Goal: Task Accomplishment & Management: Use online tool/utility

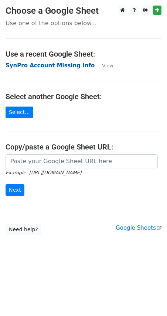
click at [53, 65] on strong "SynPro Account Missing Info" at bounding box center [50, 65] width 89 height 7
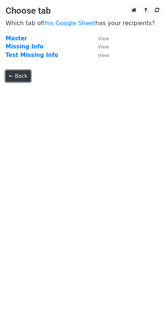
click at [23, 74] on link "← Back" at bounding box center [18, 75] width 25 height 11
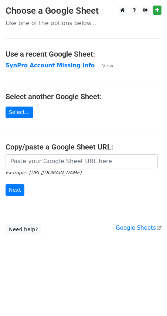
click at [41, 24] on p "Use one of the options below..." at bounding box center [84, 23] width 156 height 8
click at [22, 112] on link "Select..." at bounding box center [20, 111] width 28 height 11
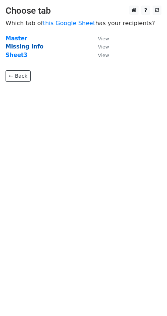
click at [18, 46] on strong "Missing Info" at bounding box center [25, 46] width 38 height 7
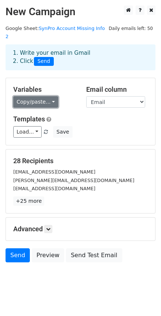
click at [50, 96] on link "Copy/paste..." at bounding box center [35, 101] width 45 height 11
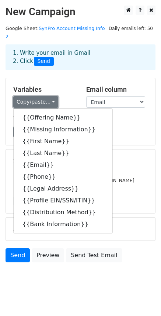
click at [50, 96] on link "Copy/paste..." at bounding box center [35, 101] width 45 height 11
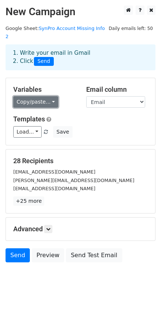
click at [48, 96] on link "Copy/paste..." at bounding box center [35, 101] width 45 height 11
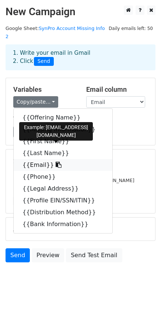
click at [34, 159] on link "{{Email}}" at bounding box center [63, 165] width 99 height 12
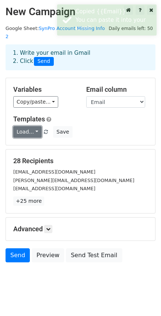
click at [35, 126] on link "Load..." at bounding box center [27, 131] width 28 height 11
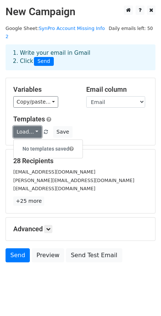
click at [35, 126] on link "Load..." at bounding box center [27, 131] width 28 height 11
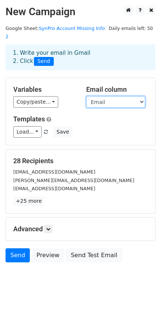
click at [123, 96] on select "Offering Name Missing Information First Name Last Name Email Phone Legal Addres…" at bounding box center [115, 101] width 59 height 11
click at [86, 96] on select "Offering Name Missing Information First Name Last Name Email Phone Legal Addres…" at bounding box center [115, 101] width 59 height 11
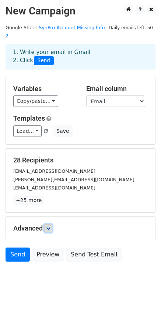
click at [50, 226] on icon at bounding box center [48, 228] width 4 height 4
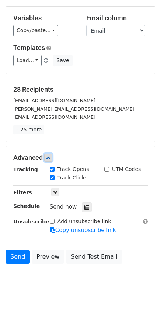
scroll to position [73, 0]
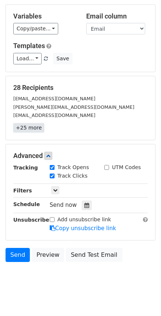
click at [29, 123] on link "+25 more" at bounding box center [28, 127] width 31 height 9
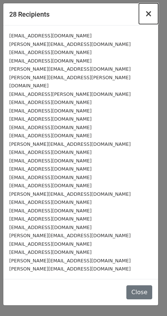
click at [149, 16] on span "×" at bounding box center [148, 13] width 7 height 10
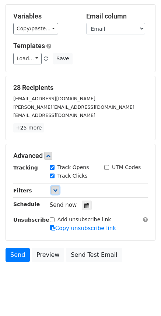
click at [54, 188] on icon at bounding box center [55, 190] width 4 height 4
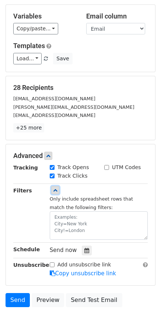
click at [54, 188] on icon at bounding box center [55, 190] width 4 height 4
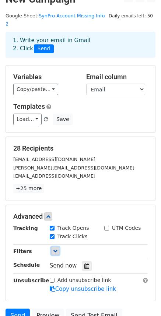
scroll to position [0, 0]
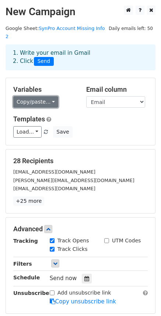
click at [51, 96] on link "Copy/paste..." at bounding box center [35, 101] width 45 height 11
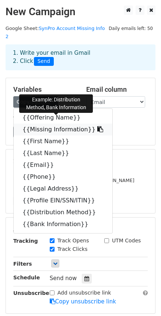
click at [50, 123] on link "{{Missing Information}}" at bounding box center [63, 129] width 99 height 12
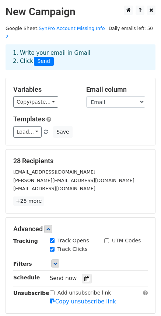
scroll to position [37, 0]
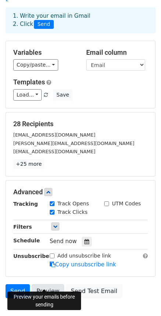
click at [54, 284] on link "Preview" at bounding box center [48, 291] width 33 height 14
click at [52, 284] on link "Preview" at bounding box center [48, 291] width 33 height 14
click at [45, 284] on link "Preview" at bounding box center [48, 291] width 33 height 14
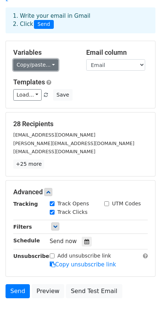
click at [44, 59] on link "Copy/paste..." at bounding box center [35, 64] width 45 height 11
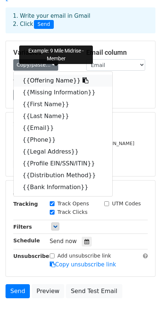
click at [48, 75] on link "{{Offering Name}}" at bounding box center [63, 81] width 99 height 12
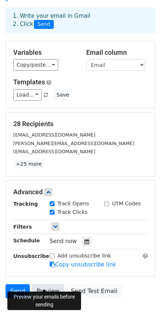
click at [40, 284] on link "Preview" at bounding box center [48, 291] width 33 height 14
click at [50, 284] on link "Preview" at bounding box center [48, 291] width 33 height 14
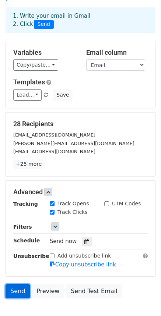
click at [14, 284] on link "Send" at bounding box center [18, 291] width 24 height 14
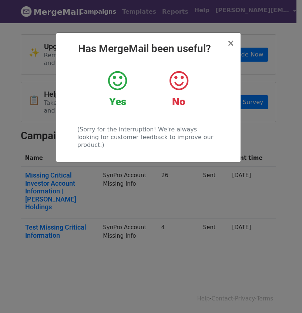
click at [116, 86] on icon at bounding box center [117, 81] width 19 height 22
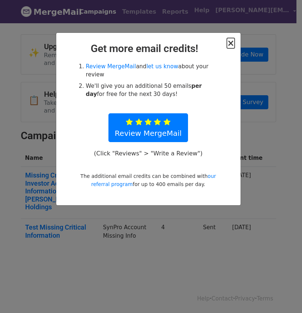
click at [232, 42] on span "×" at bounding box center [230, 43] width 7 height 10
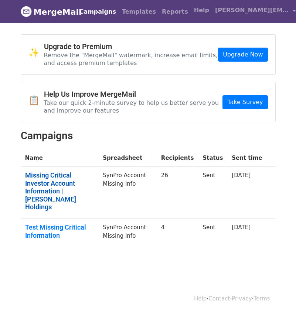
click at [64, 185] on link "Missing Critical Investor Account Information | [PERSON_NAME] Holdings" at bounding box center [59, 191] width 69 height 40
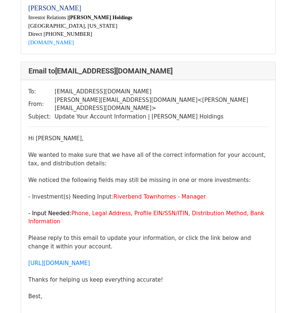
scroll to position [961, 0]
